Goal: Task Accomplishment & Management: Manage account settings

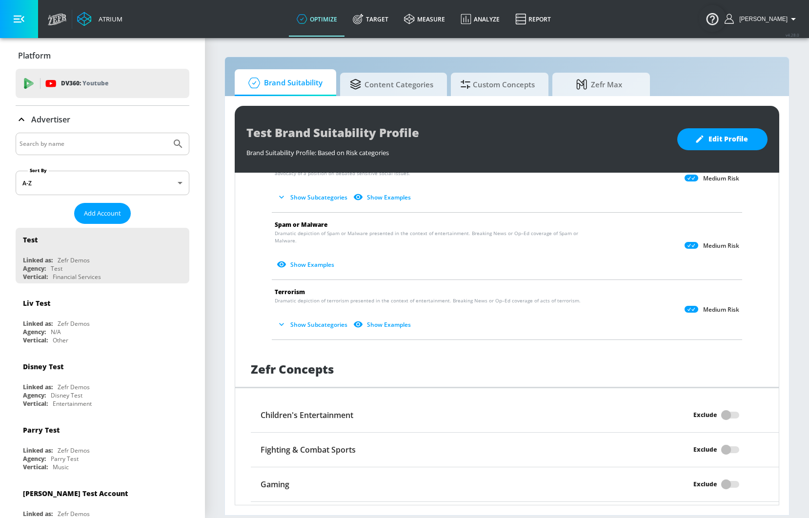
scroll to position [437, 0]
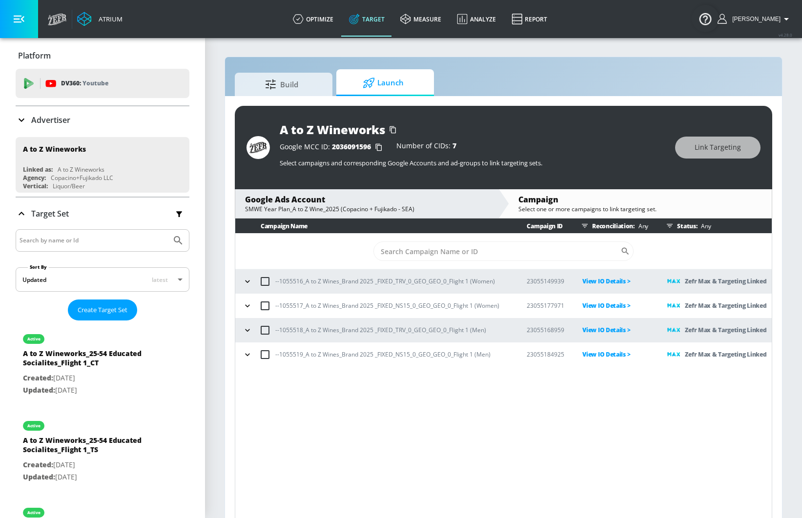
click at [689, 278] on p "Zefr Max & Targeting Linked" at bounding box center [725, 281] width 81 height 11
click at [246, 280] on icon "button" at bounding box center [248, 282] width 10 height 10
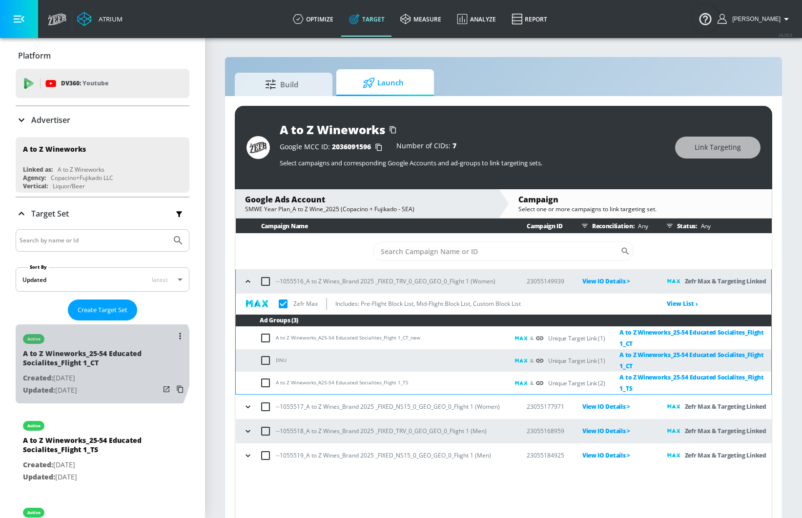
click at [82, 358] on div "A to Z Wineworks_25-54 Educated Socialites_Flight 1_CT" at bounding box center [91, 360] width 137 height 23
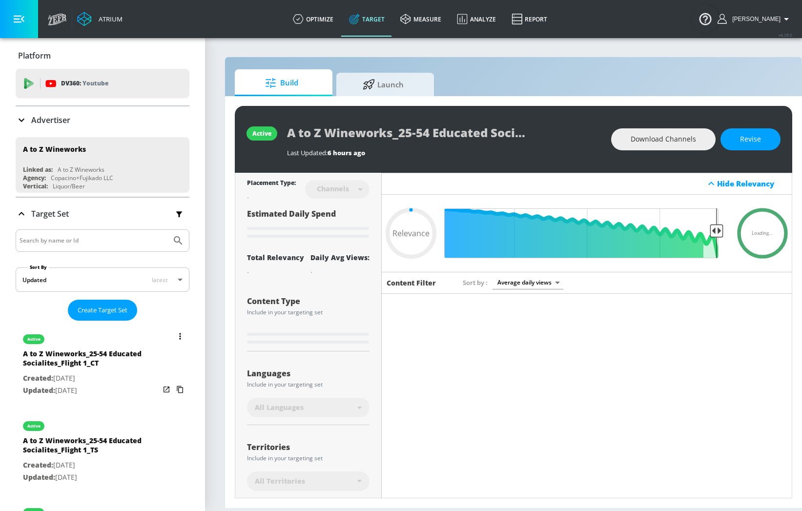
type input "0.5"
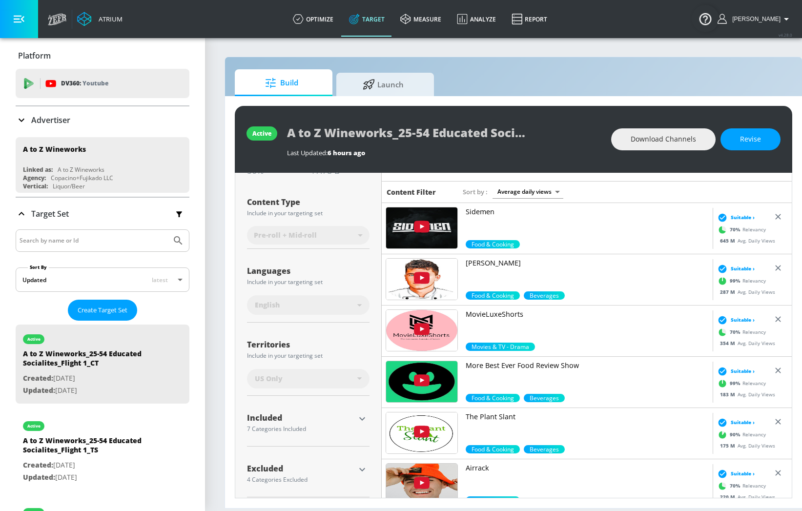
scroll to position [7, 0]
click at [281, 426] on div "7 Categories Included" at bounding box center [301, 429] width 108 height 6
click at [359, 413] on icon "button" at bounding box center [362, 419] width 12 height 12
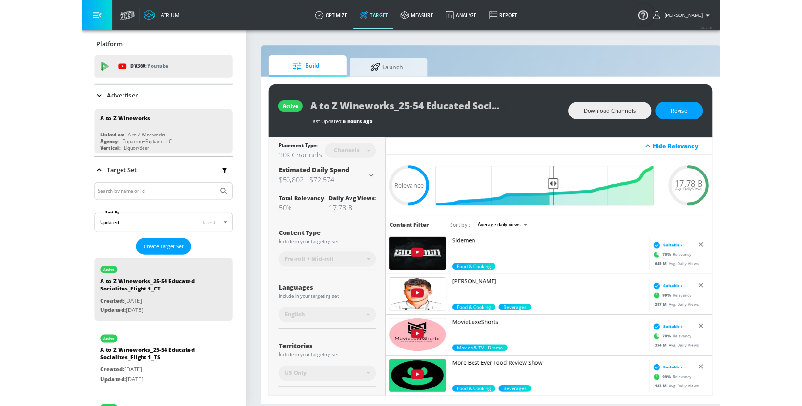
scroll to position [0, 0]
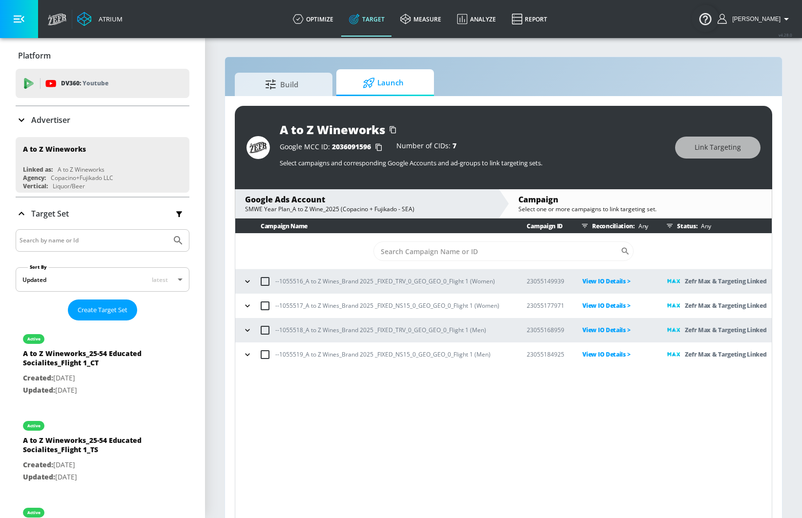
click at [627, 288] on td "View IO Details >" at bounding box center [608, 281] width 85 height 24
click at [626, 281] on p "View IO Details >" at bounding box center [616, 281] width 69 height 11
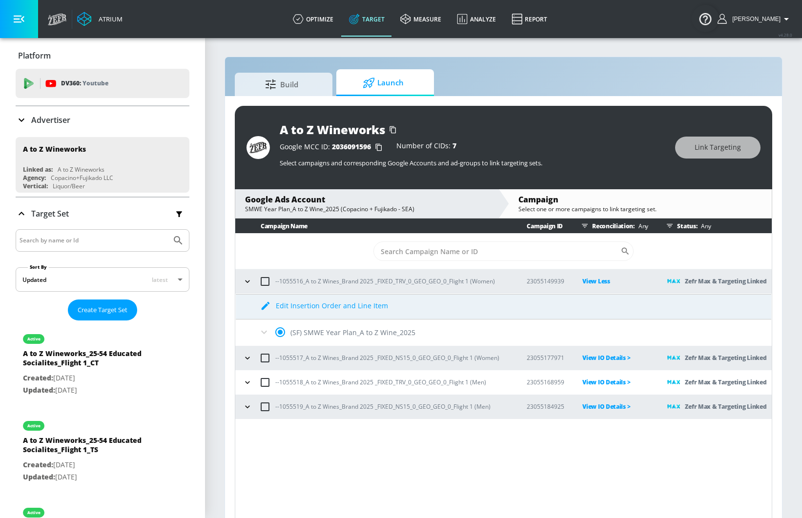
click at [593, 282] on p "View Less" at bounding box center [616, 281] width 69 height 11
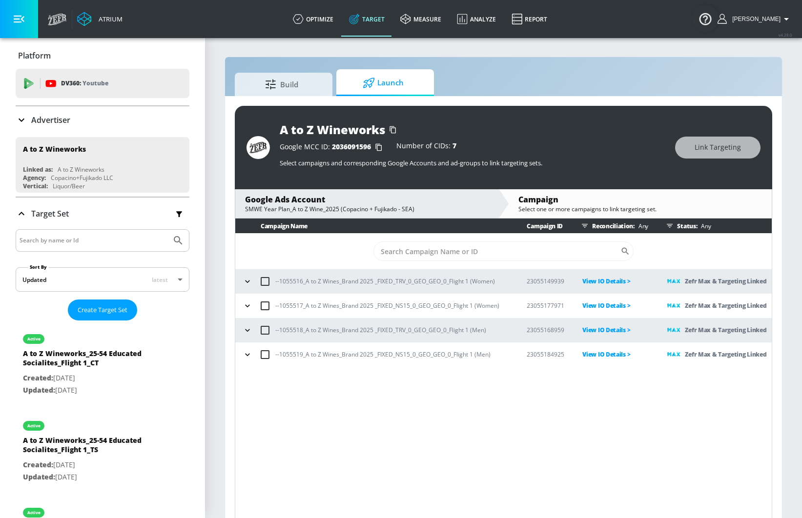
click at [710, 281] on p "Zefr Max & Targeting Linked" at bounding box center [725, 281] width 81 height 11
click at [240, 276] on td "--1055516_A to Z Wines_Brand 2025 _FIXED_TRV_0_GEO_GEO_0_Flight 1 (Women)" at bounding box center [373, 281] width 276 height 24
click at [244, 279] on icon "button" at bounding box center [248, 282] width 10 height 10
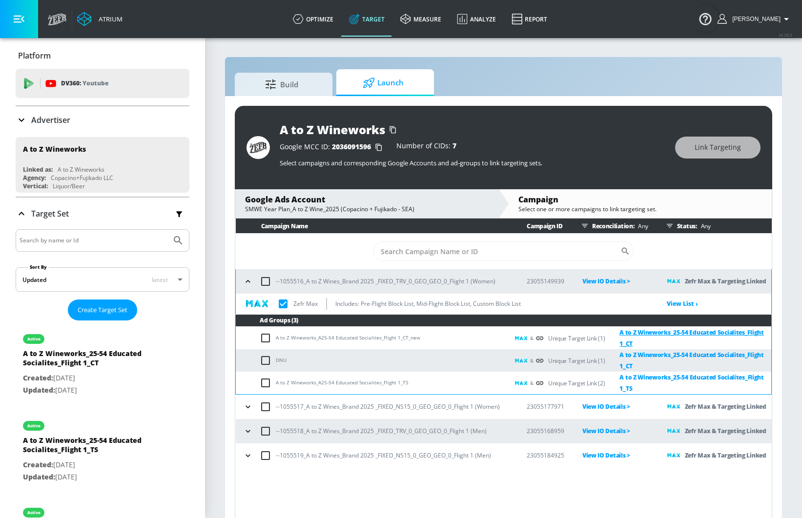
click at [644, 334] on link "A to Z Wineworks_25-54 Educated Socialites_Flight 1_CT" at bounding box center [688, 338] width 166 height 22
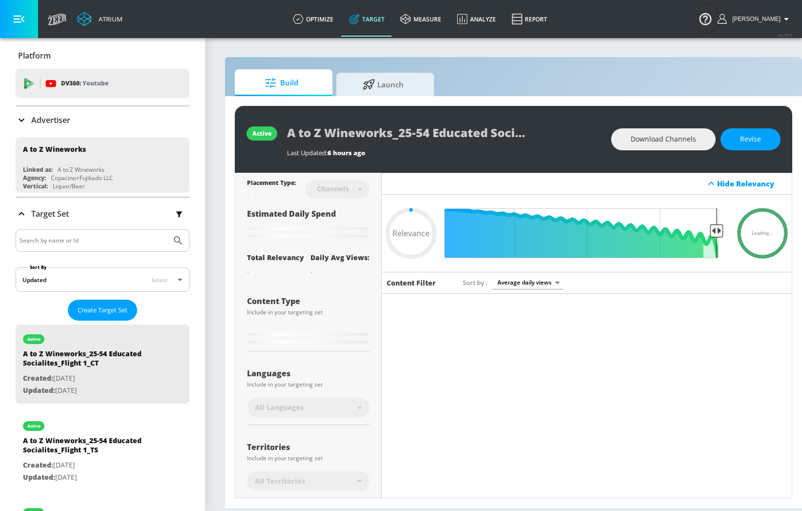
type input "0.5"
